Goal: Task Accomplishment & Management: Complete application form

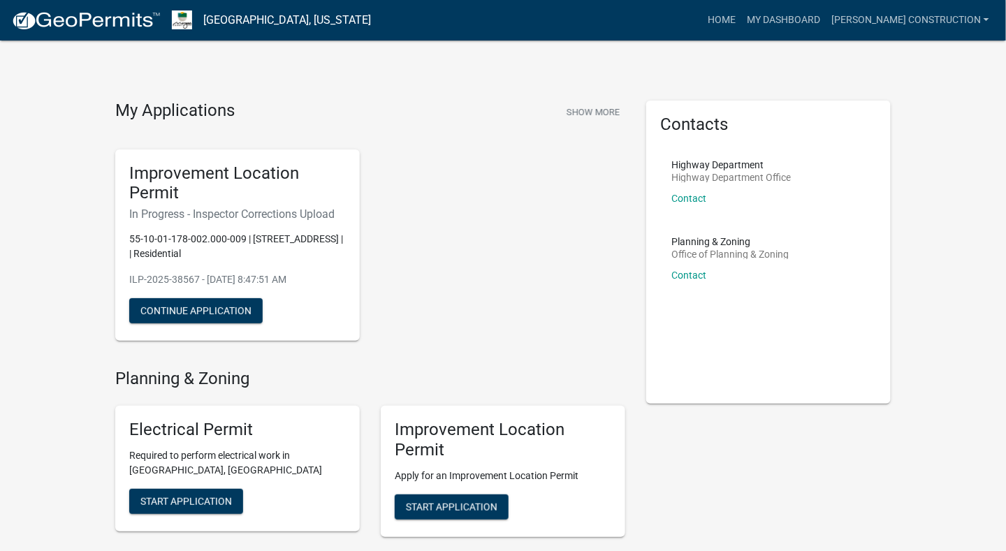
scroll to position [70, 0]
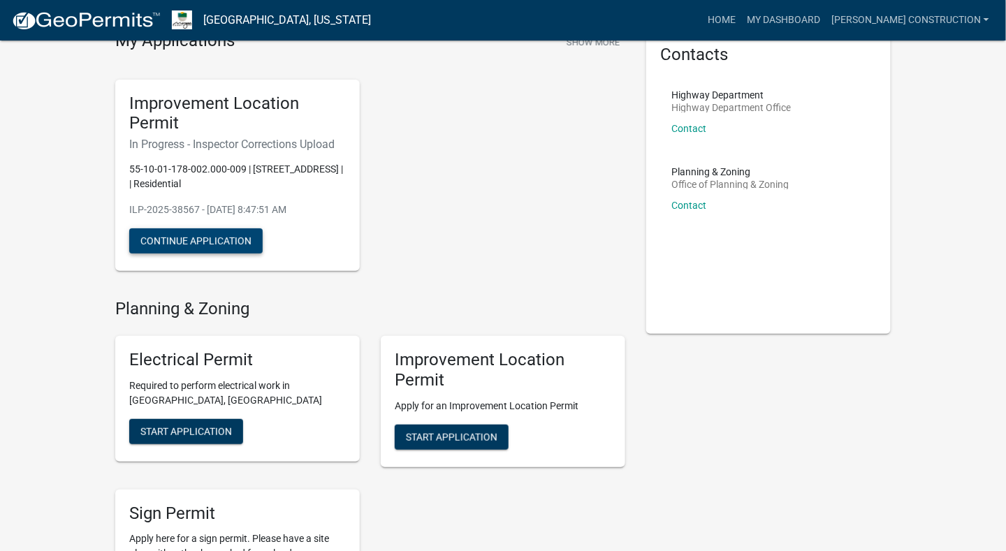
click at [208, 246] on button "Continue Application" at bounding box center [195, 241] width 133 height 25
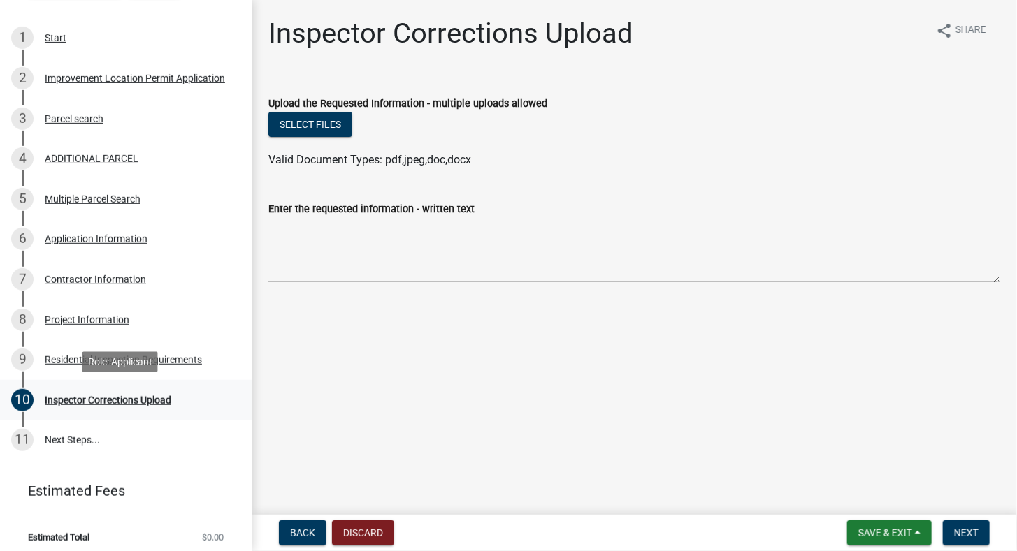
scroll to position [232, 0]
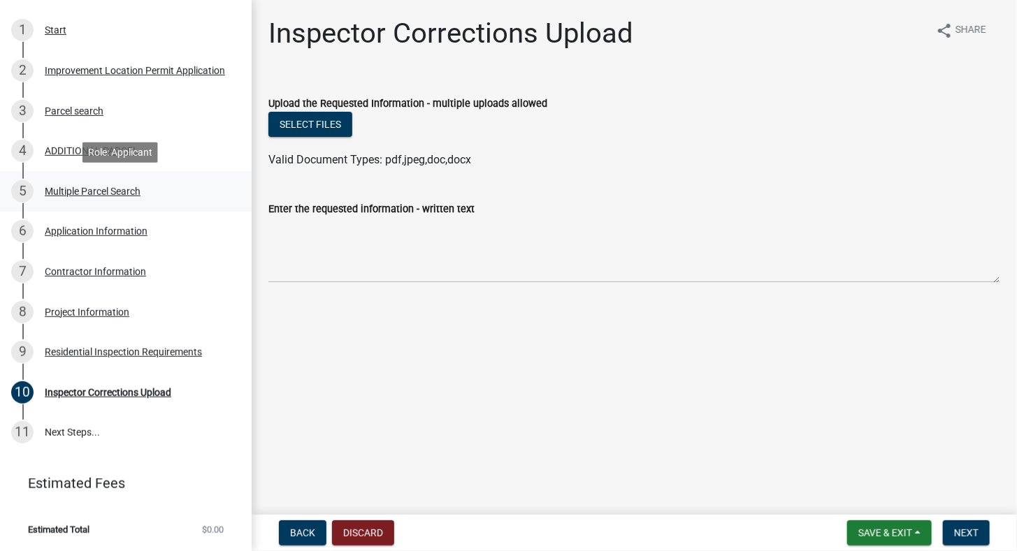
click at [90, 195] on div "Multiple Parcel Search" at bounding box center [93, 192] width 96 height 10
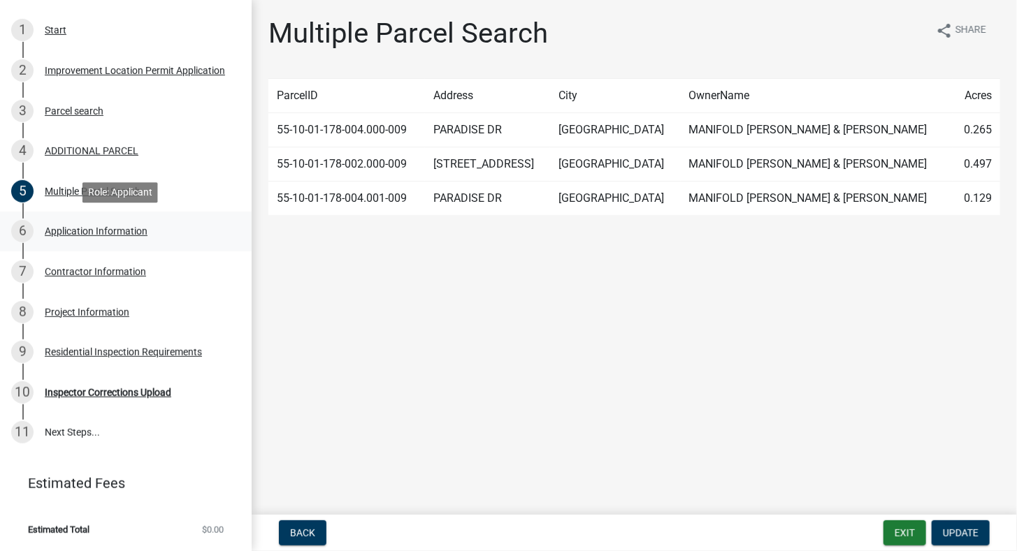
click at [121, 239] on div "6 Application Information" at bounding box center [120, 231] width 218 height 22
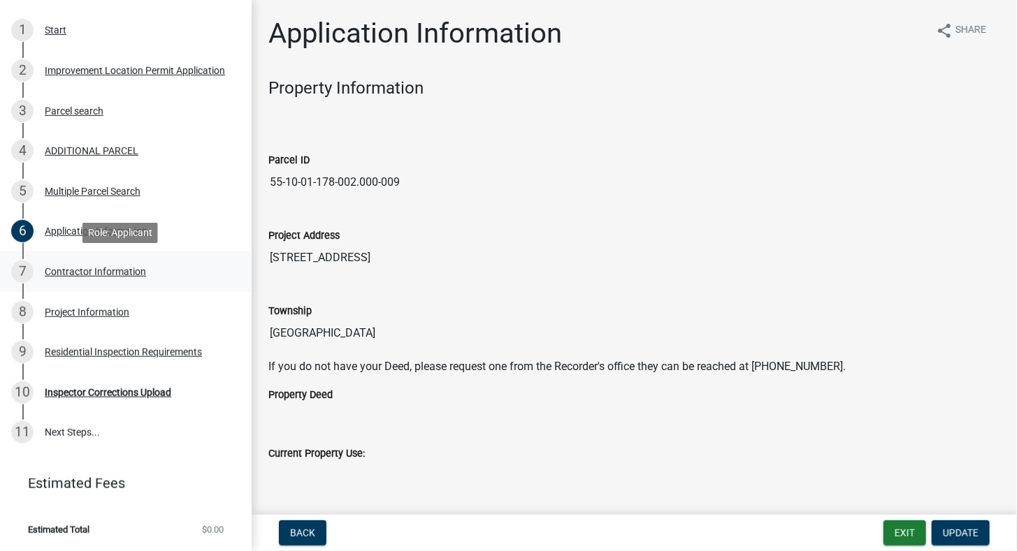
click at [126, 273] on div "Contractor Information" at bounding box center [95, 272] width 101 height 10
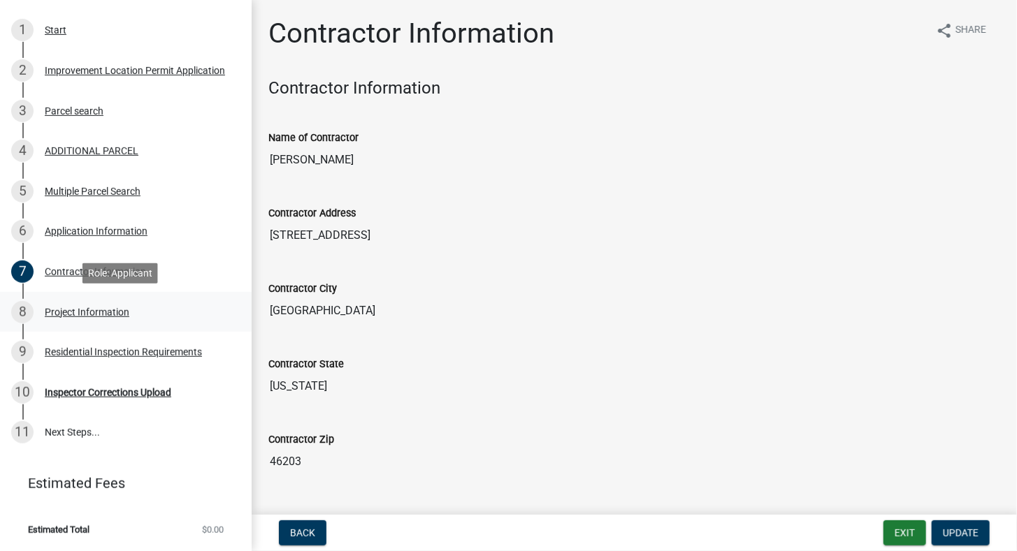
click at [107, 316] on div "Project Information" at bounding box center [87, 312] width 85 height 10
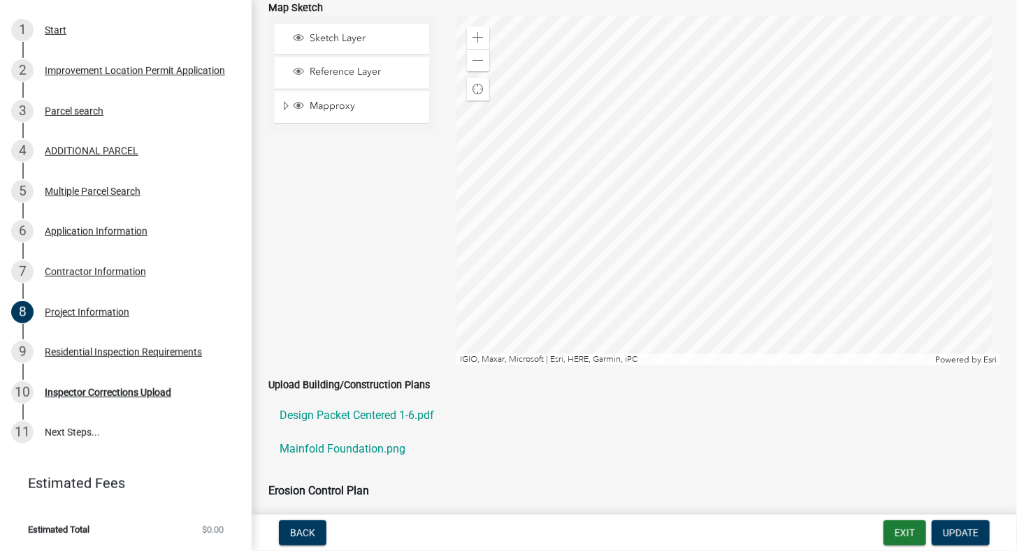
scroll to position [2166, 0]
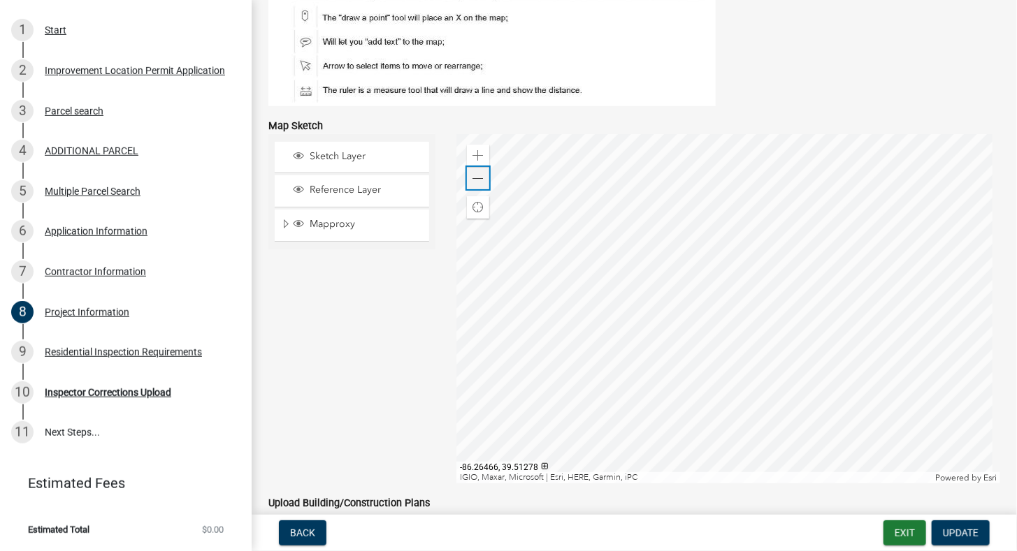
click at [470, 167] on div "Zoom out" at bounding box center [478, 178] width 22 height 22
drag, startPoint x: 929, startPoint y: 29, endPoint x: 886, endPoint y: 23, distance: 43.8
click at [929, 29] on figure at bounding box center [634, 45] width 732 height 121
